Goal: Complete application form

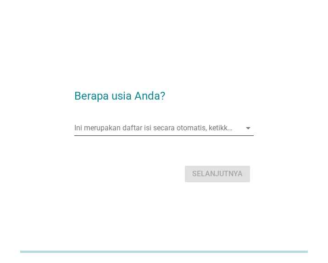
click at [149, 132] on input "Ini merupakan daftar isi secara otomatis, ketikkan apa saja" at bounding box center [157, 128] width 167 height 15
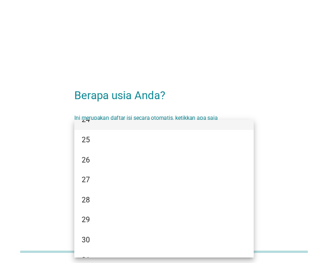
scroll to position [140, 0]
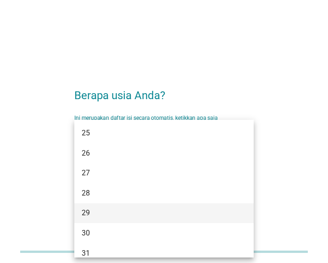
click at [104, 213] on div "29" at bounding box center [157, 212] width 151 height 11
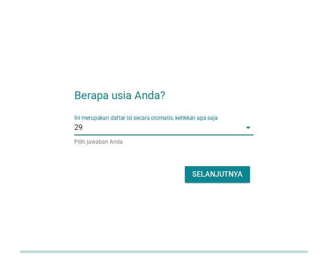
click at [218, 176] on div "Selanjutnya" at bounding box center [217, 174] width 50 height 11
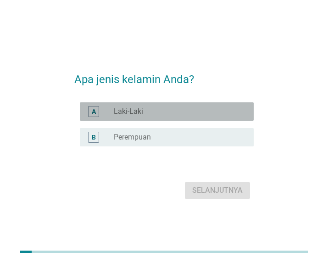
click at [146, 112] on div "radio_button_unchecked Laki-Laki" at bounding box center [176, 111] width 125 height 9
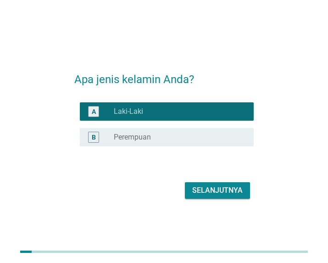
click at [211, 192] on div "Selanjutnya" at bounding box center [217, 190] width 50 height 11
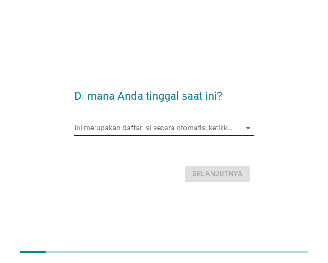
click at [137, 133] on input "Ini merupakan daftar isi secara otomatis, ketikkan apa saja" at bounding box center [157, 128] width 167 height 15
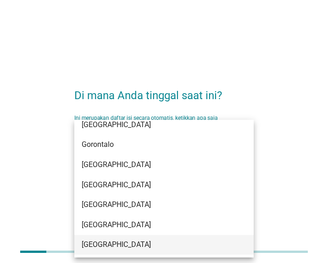
scroll to position [62, 0]
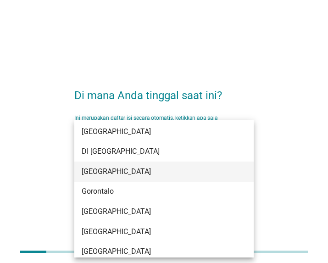
click at [117, 171] on div "[GEOGRAPHIC_DATA]" at bounding box center [157, 171] width 151 height 11
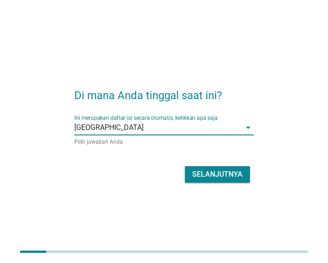
click at [228, 175] on div "Selanjutnya" at bounding box center [217, 174] width 50 height 11
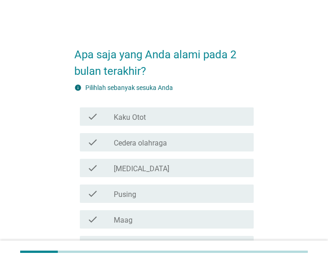
click at [161, 173] on div "check_box_outline_blank [MEDICAL_DATA]" at bounding box center [180, 167] width 133 height 11
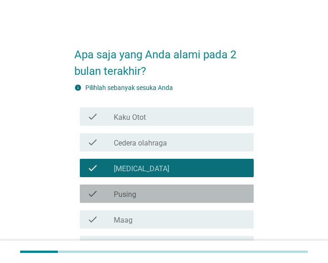
click at [150, 201] on div "check check_box_outline_blank Pusing" at bounding box center [167, 193] width 174 height 18
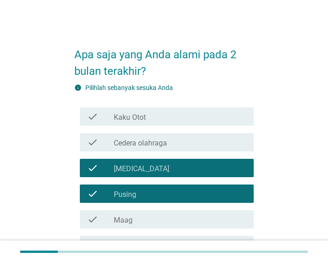
click at [123, 122] on div "check check_box_outline_blank Kaku Otot" at bounding box center [167, 116] width 174 height 18
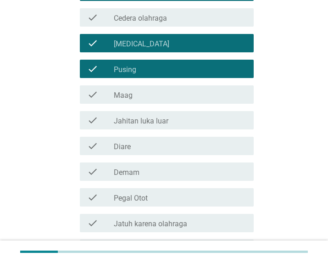
scroll to position [140, 0]
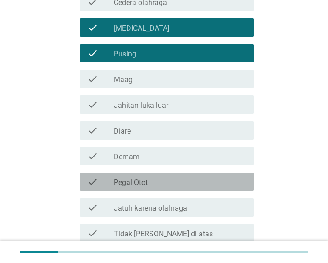
click at [140, 179] on label "Pegal Otot" at bounding box center [131, 182] width 34 height 9
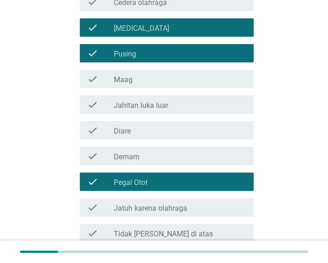
click at [145, 162] on div "check check_box_outline_blank Demam" at bounding box center [167, 156] width 174 height 18
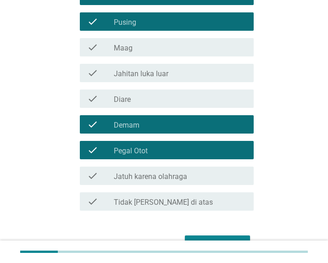
scroll to position [187, 0]
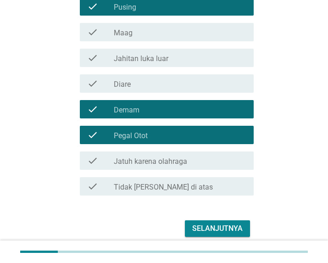
click at [226, 227] on div "Selanjutnya" at bounding box center [217, 228] width 50 height 11
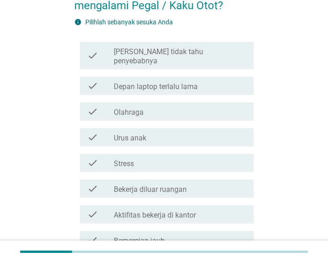
scroll to position [27, 0]
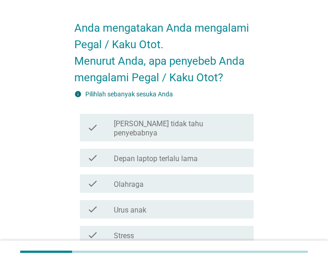
click at [157, 154] on label "Depan laptop terlalu lama" at bounding box center [156, 158] width 84 height 9
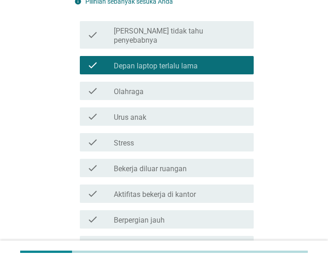
scroll to position [120, 0]
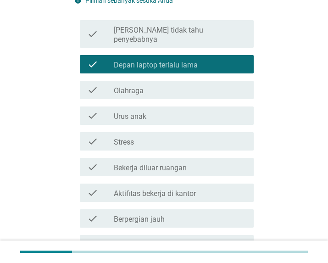
click at [151, 189] on label "Aktifitas bekerja di kantor" at bounding box center [155, 193] width 82 height 9
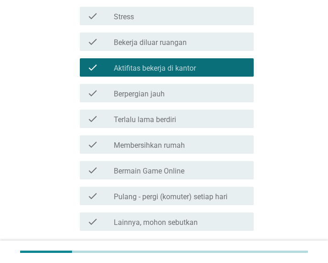
scroll to position [261, 0]
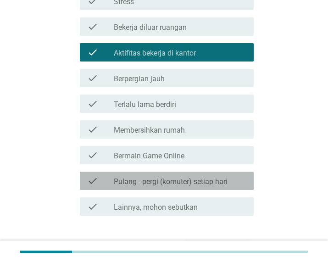
click at [162, 177] on label "Pulang - pergi (komuter) setiap hari" at bounding box center [171, 181] width 114 height 9
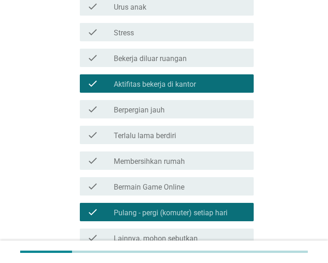
scroll to position [214, 0]
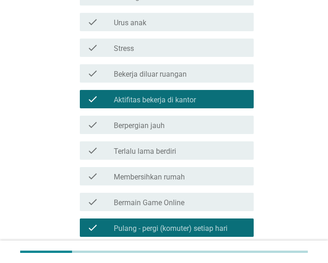
click at [159, 173] on label "Membersihkan rumah" at bounding box center [149, 177] width 71 height 9
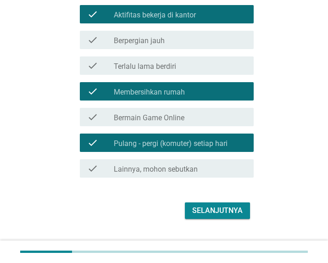
scroll to position [307, 0]
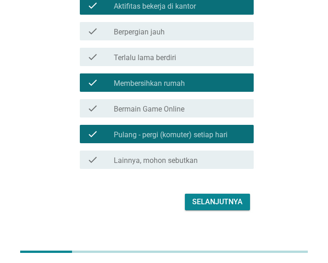
click at [214, 196] on div "Selanjutnya" at bounding box center [217, 201] width 50 height 11
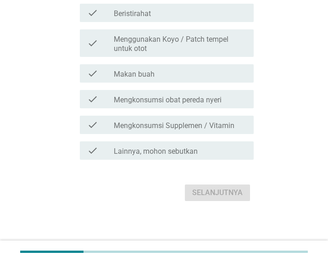
scroll to position [0, 0]
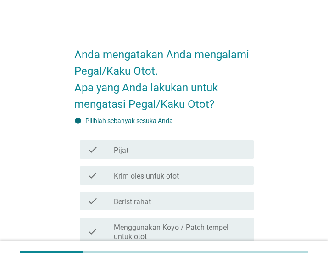
click at [170, 179] on label "Krim oles untuk otot" at bounding box center [146, 176] width 65 height 9
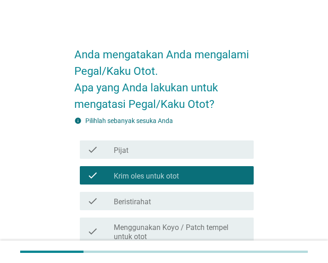
click at [158, 152] on div "check_box_outline_blank Pijat" at bounding box center [180, 149] width 133 height 11
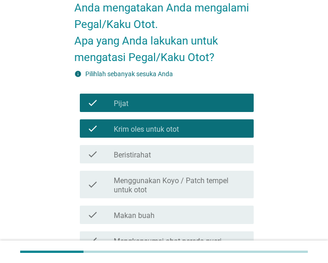
scroll to position [94, 0]
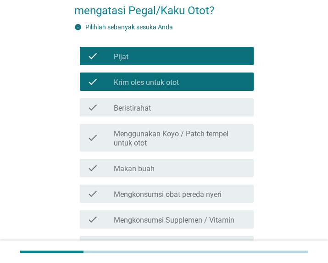
click at [174, 128] on div "check_box_outline_blank Menggunakan Koyo / Patch tempel untuk otot" at bounding box center [180, 138] width 133 height 20
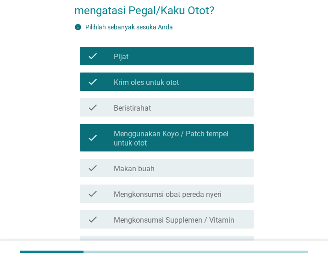
click at [156, 112] on div "check_box_outline_blank Beristirahat" at bounding box center [180, 107] width 133 height 11
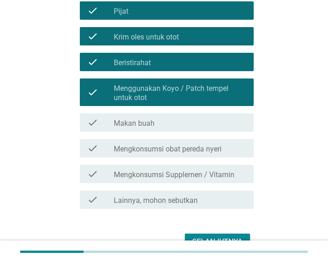
scroll to position [187, 0]
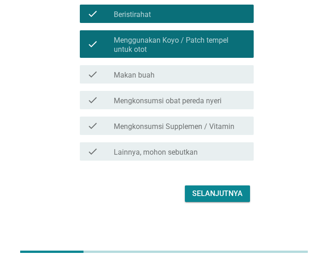
click at [212, 199] on button "Selanjutnya" at bounding box center [217, 193] width 65 height 17
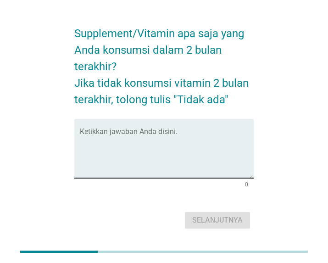
scroll to position [0, 0]
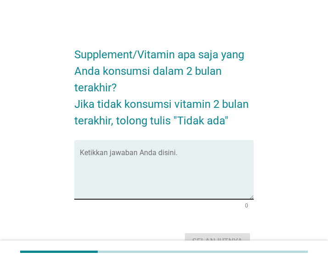
click at [141, 153] on textarea "Ketikkan jawaban Anda disini." at bounding box center [167, 175] width 174 height 48
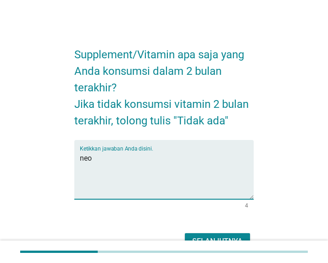
paste textarea "rheumacyl"
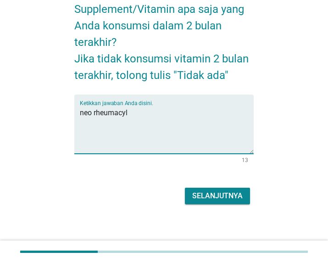
scroll to position [49, 0]
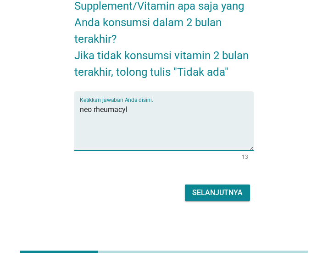
type textarea "neo rheumacyl"
click at [208, 190] on div "Selanjutnya" at bounding box center [217, 192] width 50 height 11
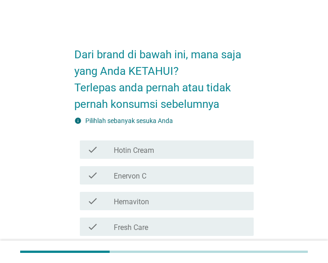
scroll to position [47, 0]
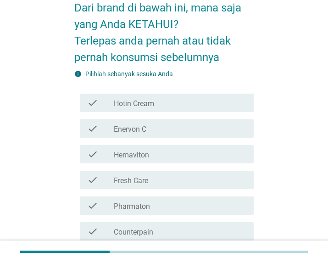
click at [152, 102] on label "Hotin Cream" at bounding box center [134, 103] width 40 height 9
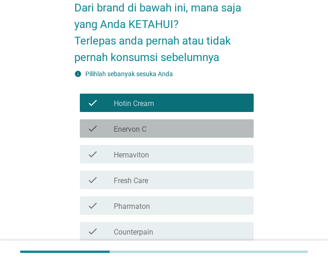
click at [156, 134] on div "check check_box_outline_blank Enervon C" at bounding box center [167, 128] width 174 height 18
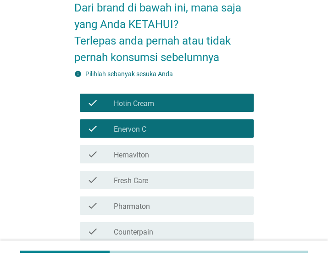
click at [158, 158] on div "check_box_outline_blank Hemaviton" at bounding box center [180, 154] width 133 height 11
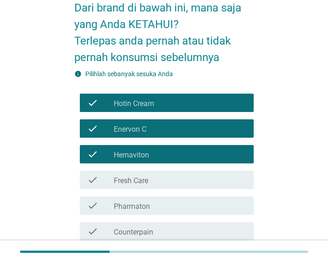
click at [152, 179] on div "check_box_outline_blank Fresh Care" at bounding box center [180, 179] width 133 height 11
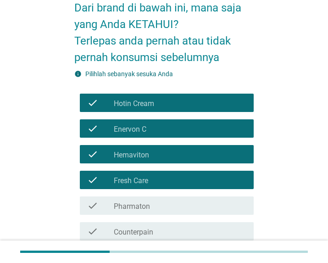
scroll to position [140, 0]
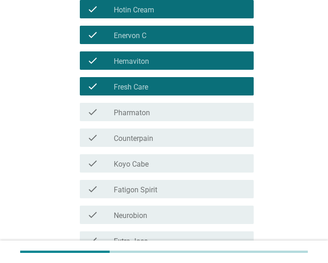
click at [157, 169] on div "check check_box_outline_blank Koyo Cabe" at bounding box center [167, 163] width 174 height 18
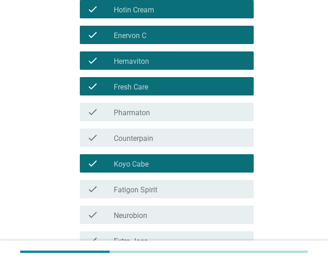
click at [155, 114] on div "check_box_outline_blank Pharmaton" at bounding box center [180, 111] width 133 height 11
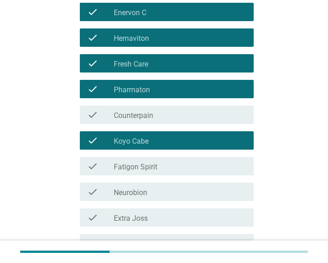
scroll to position [187, 0]
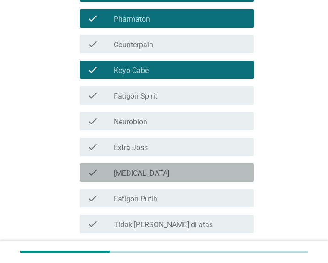
click at [151, 174] on div "check_box_outline_blank [MEDICAL_DATA]" at bounding box center [180, 172] width 133 height 11
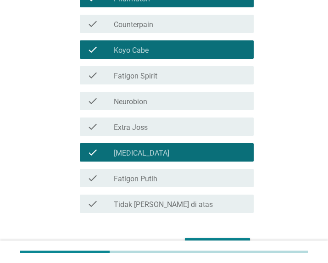
scroll to position [234, 0]
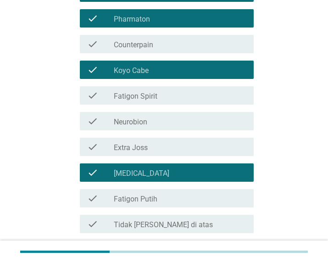
click at [150, 147] on div "check_box_outline_blank Extra Joss" at bounding box center [180, 146] width 133 height 11
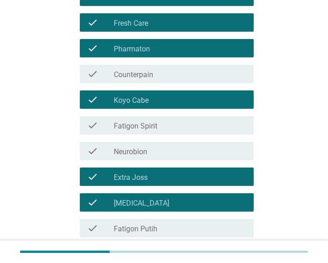
scroll to position [187, 0]
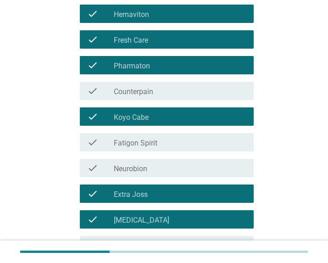
click at [152, 94] on label "Counterpain" at bounding box center [133, 91] width 39 height 9
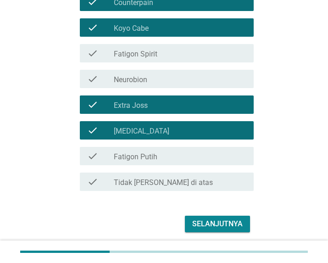
scroll to position [307, 0]
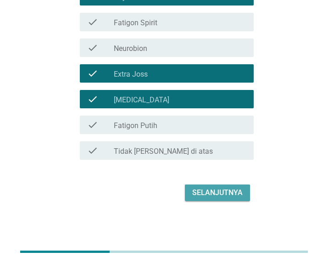
click at [228, 194] on div "Selanjutnya" at bounding box center [217, 192] width 50 height 11
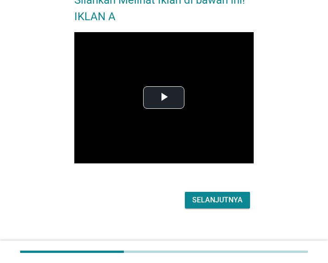
scroll to position [62, 0]
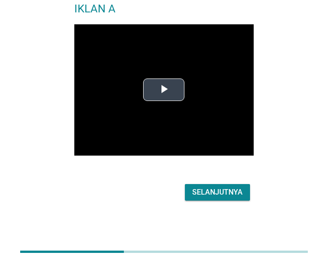
click at [164, 90] on span "Video Player" at bounding box center [164, 90] width 0 height 0
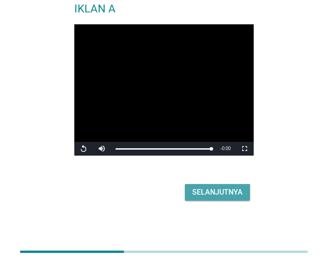
click at [217, 194] on div "Selanjutnya" at bounding box center [217, 192] width 50 height 11
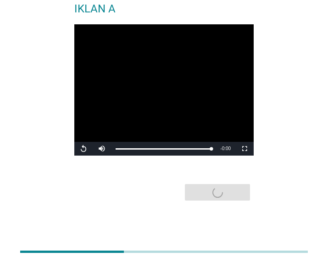
scroll to position [0, 0]
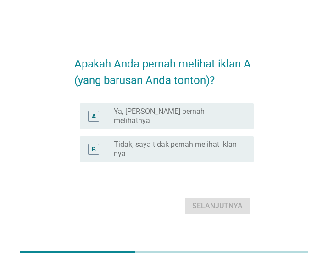
click at [171, 120] on label "Ya, [PERSON_NAME] pernah melihatnya" at bounding box center [176, 116] width 125 height 18
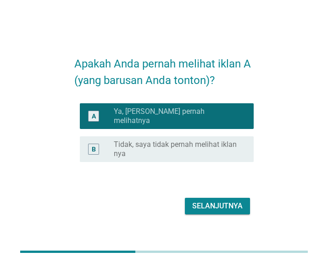
click at [207, 201] on div "Selanjutnya" at bounding box center [217, 206] width 50 height 11
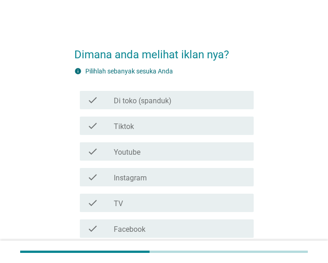
click at [148, 157] on div "check check_box_outline_blank Youtube" at bounding box center [167, 151] width 174 height 18
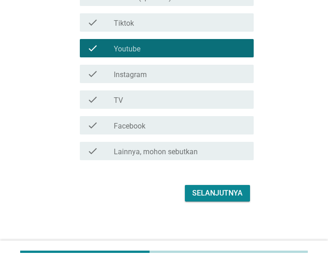
scroll to position [104, 0]
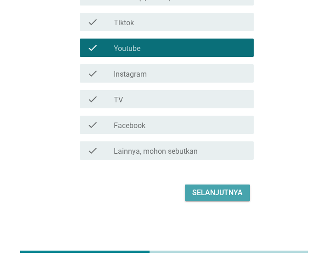
click at [200, 191] on div "Selanjutnya" at bounding box center [217, 192] width 50 height 11
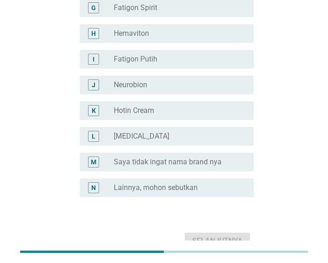
scroll to position [281, 0]
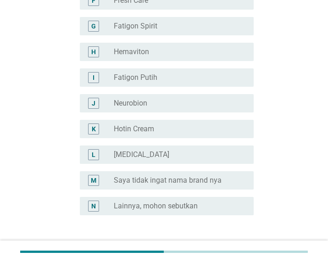
click at [193, 178] on label "Saya tidak ingat nama brand nya" at bounding box center [168, 180] width 108 height 9
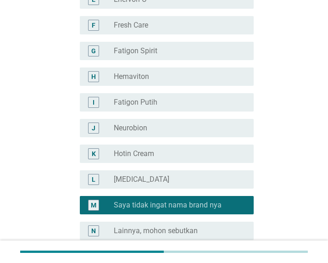
scroll to position [347, 0]
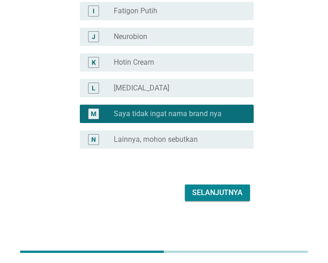
click at [230, 195] on div "Selanjutnya" at bounding box center [217, 192] width 50 height 11
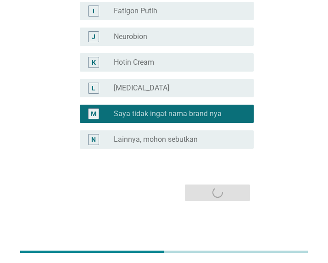
scroll to position [0, 0]
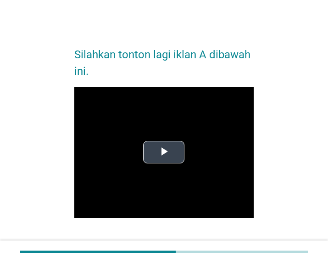
click at [164, 152] on span "Video Player" at bounding box center [164, 152] width 0 height 0
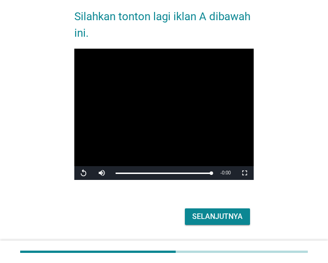
scroll to position [62, 0]
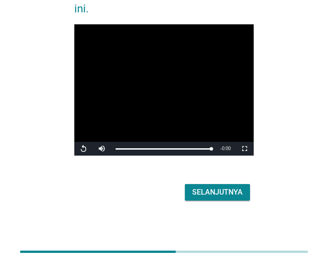
click at [218, 191] on div "Selanjutnya" at bounding box center [217, 192] width 50 height 11
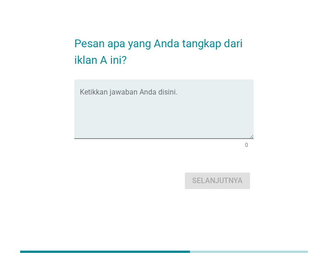
scroll to position [0, 0]
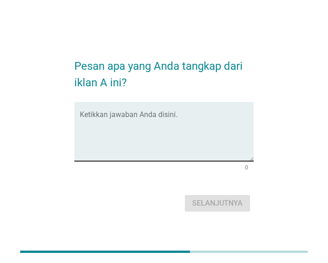
click at [140, 112] on div "Ketikkan jawaban Anda disini." at bounding box center [167, 131] width 174 height 59
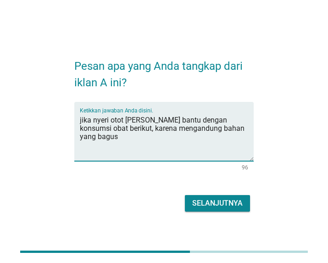
type textarea "jika nyeri otot [PERSON_NAME] bantu dengan konsumsi obat berikut, karena mengan…"
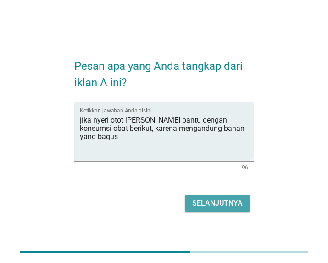
click at [204, 197] on button "Selanjutnya" at bounding box center [217, 203] width 65 height 17
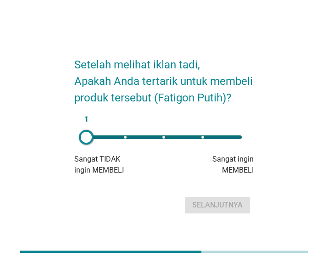
click at [186, 137] on div "1" at bounding box center [164, 137] width 156 height 4
type input "4"
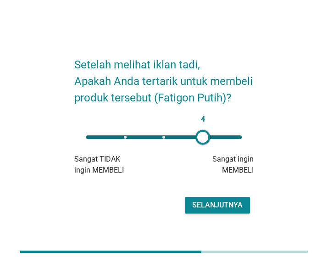
click at [203, 199] on button "Selanjutnya" at bounding box center [217, 205] width 65 height 17
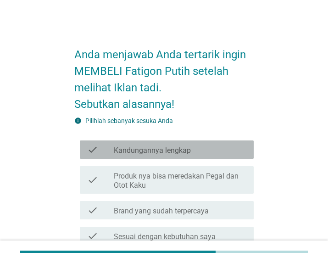
click at [157, 147] on label "Kandungannya lengkap" at bounding box center [152, 150] width 77 height 9
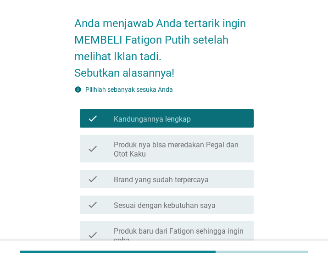
scroll to position [47, 0]
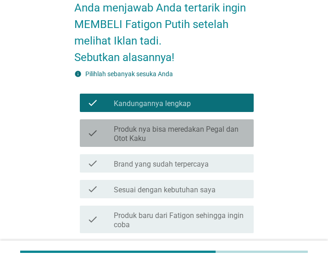
click at [181, 129] on label "Produk nya bisa meredakan Pegal dan Otot Kaku" at bounding box center [180, 134] width 133 height 18
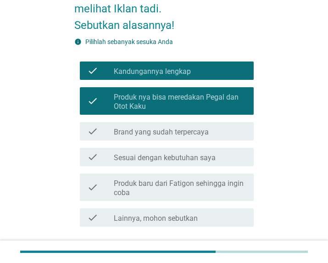
scroll to position [94, 0]
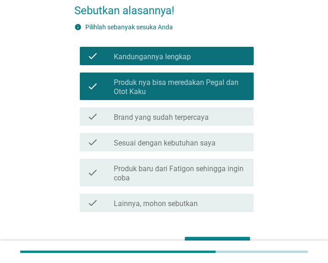
click at [184, 142] on label "Sesuai dengan kebutuhan saya" at bounding box center [165, 143] width 102 height 9
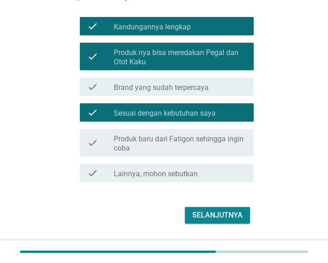
scroll to position [140, 0]
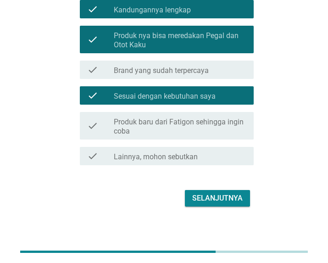
click at [186, 130] on label "Produk baru dari Fatigon sehingga ingin coba" at bounding box center [180, 126] width 133 height 18
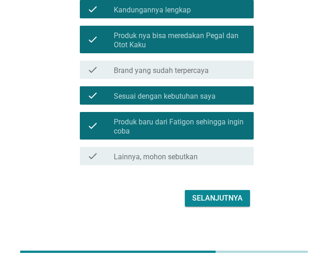
click at [206, 192] on button "Selanjutnya" at bounding box center [217, 198] width 65 height 17
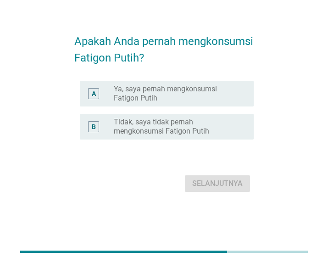
scroll to position [0, 0]
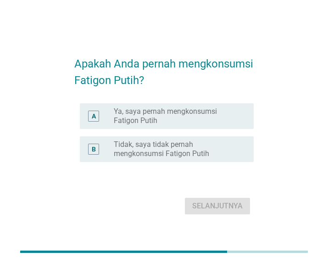
click at [137, 115] on label "Ya, saya pernah mengkonsumsi Fatigon Putih" at bounding box center [176, 116] width 125 height 18
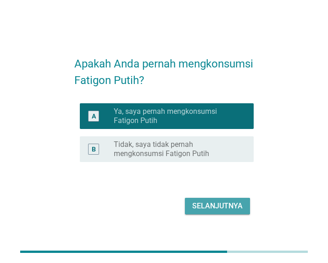
click at [205, 202] on div "Selanjutnya" at bounding box center [217, 206] width 50 height 11
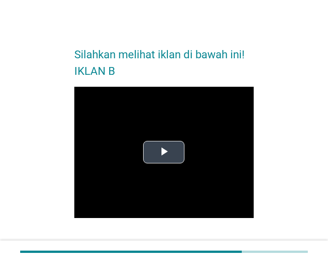
click at [164, 152] on span "Video Player" at bounding box center [164, 152] width 0 height 0
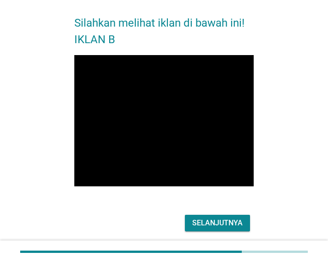
scroll to position [47, 0]
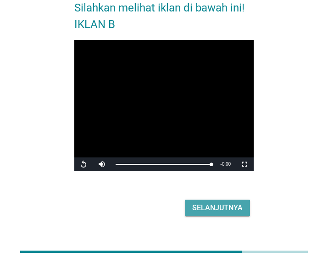
click at [213, 212] on div "Selanjutnya" at bounding box center [217, 207] width 50 height 11
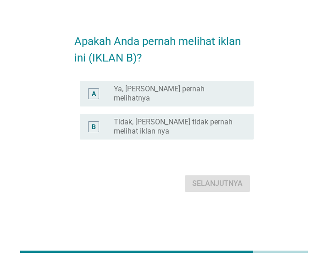
scroll to position [0, 0]
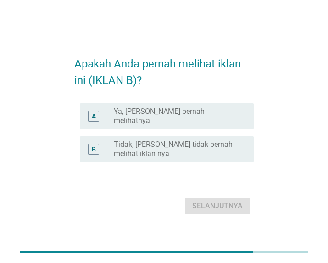
click at [181, 118] on label "Ya, [PERSON_NAME] pernah melihatnya" at bounding box center [176, 116] width 125 height 18
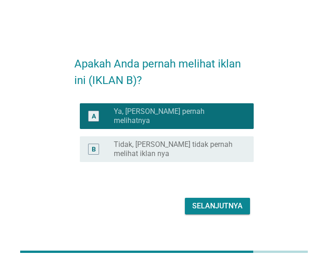
click at [200, 204] on div "Selanjutnya" at bounding box center [217, 206] width 50 height 11
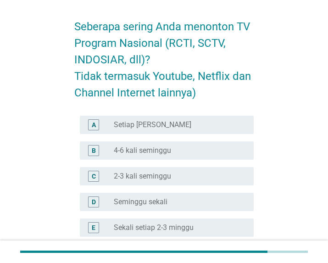
scroll to position [47, 0]
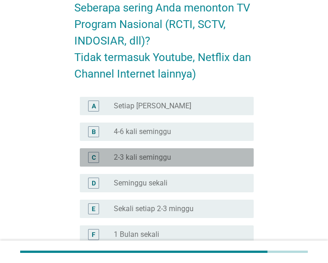
click at [176, 157] on div "radio_button_unchecked 2-3 kali seminggu" at bounding box center [176, 157] width 125 height 9
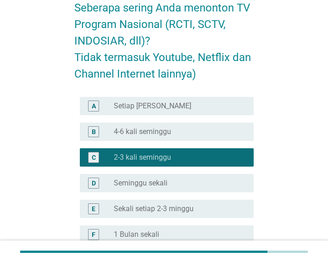
scroll to position [140, 0]
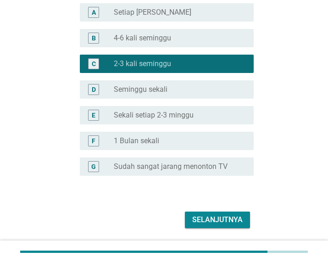
click at [223, 217] on div "Selanjutnya" at bounding box center [217, 219] width 50 height 11
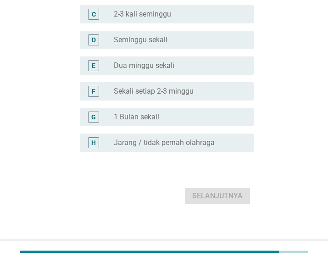
scroll to position [0, 0]
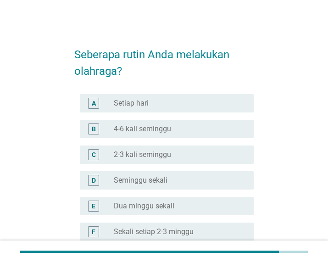
click at [160, 152] on label "2-3 kali seminggu" at bounding box center [142, 154] width 57 height 9
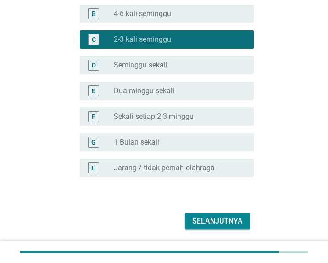
scroll to position [144, 0]
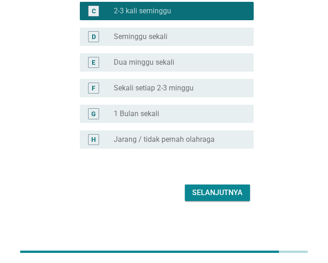
click at [218, 195] on div "Selanjutnya" at bounding box center [217, 192] width 50 height 11
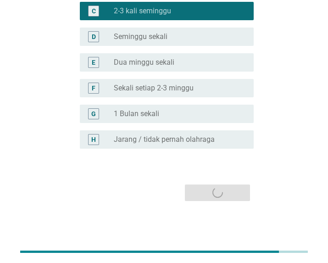
scroll to position [0, 0]
